Goal: Information Seeking & Learning: Check status

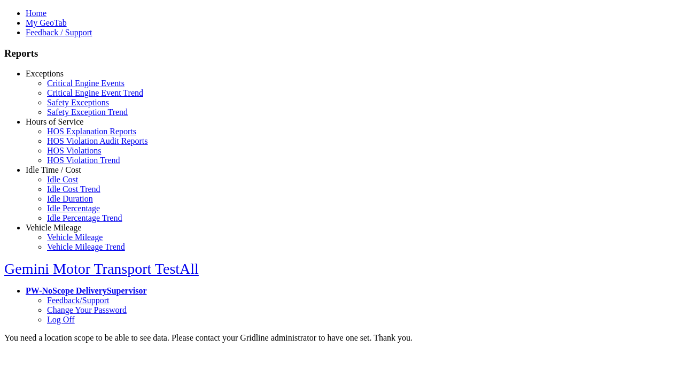
click at [61, 78] on link "Exceptions" at bounding box center [45, 73] width 38 height 9
click at [69, 88] on link "Critical Engine Events" at bounding box center [86, 83] width 78 height 9
type input "**********"
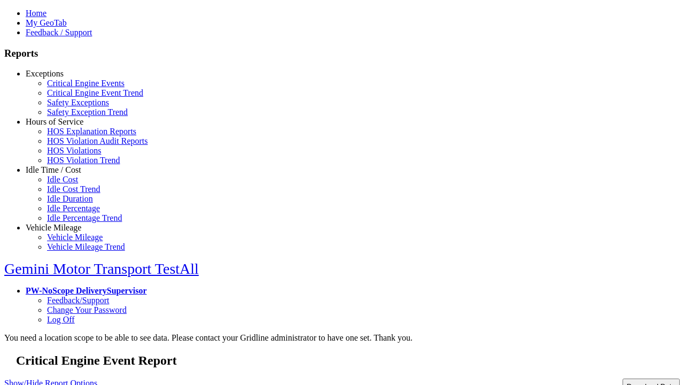
type input "**********"
